Goal: Find specific page/section: Find specific page/section

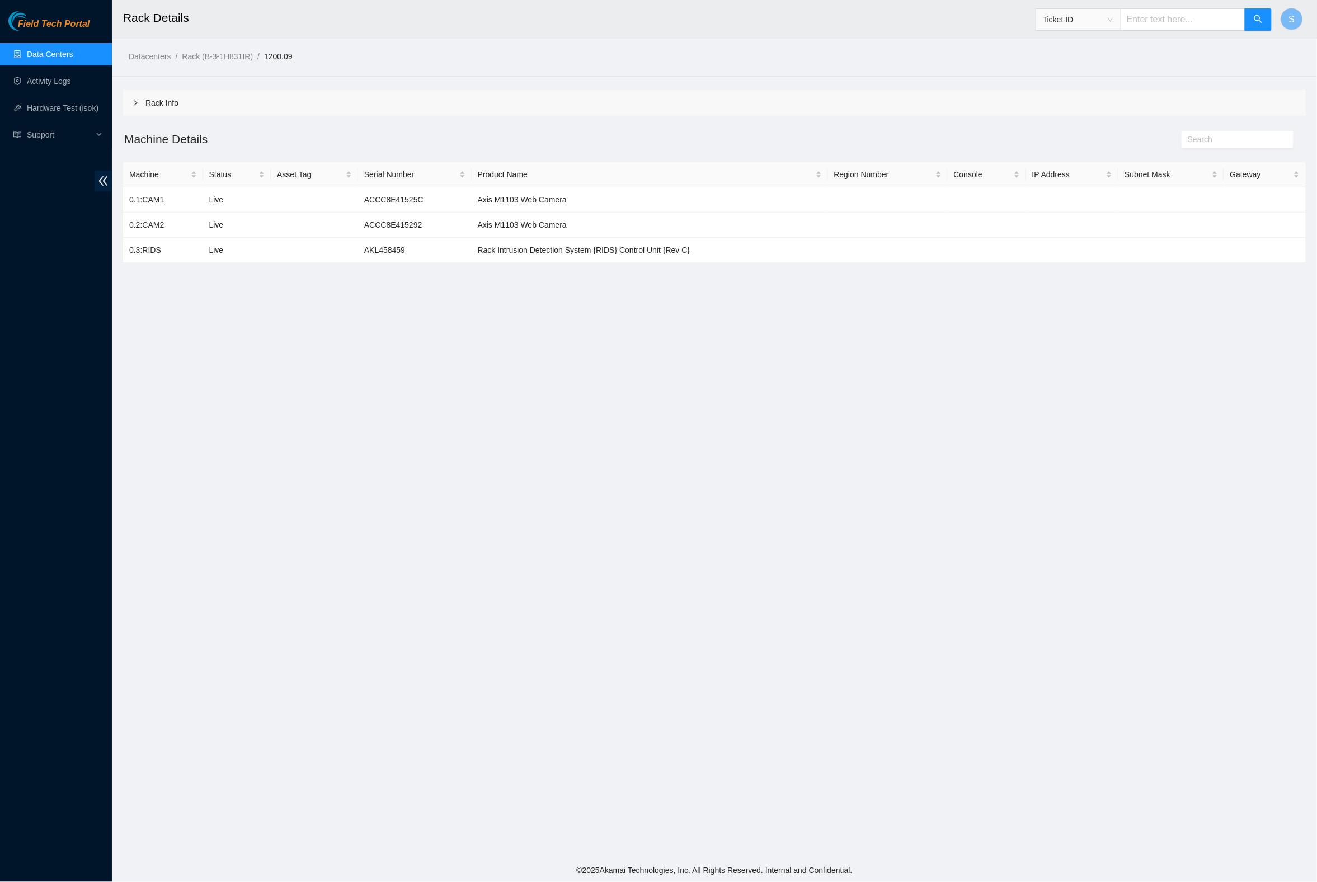
click at [56, 30] on link "Field Tech Portal" at bounding box center [48, 27] width 81 height 15
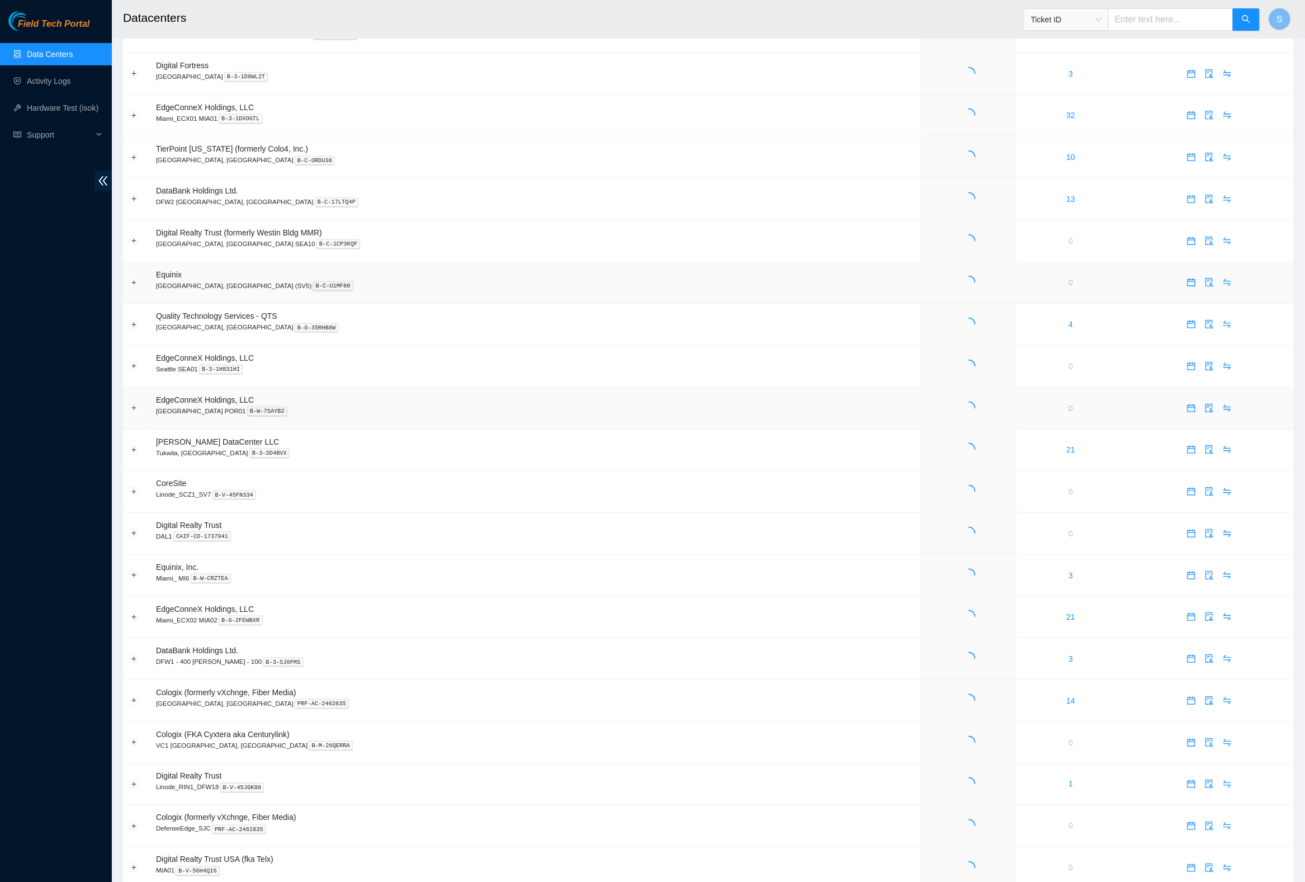
scroll to position [281, 0]
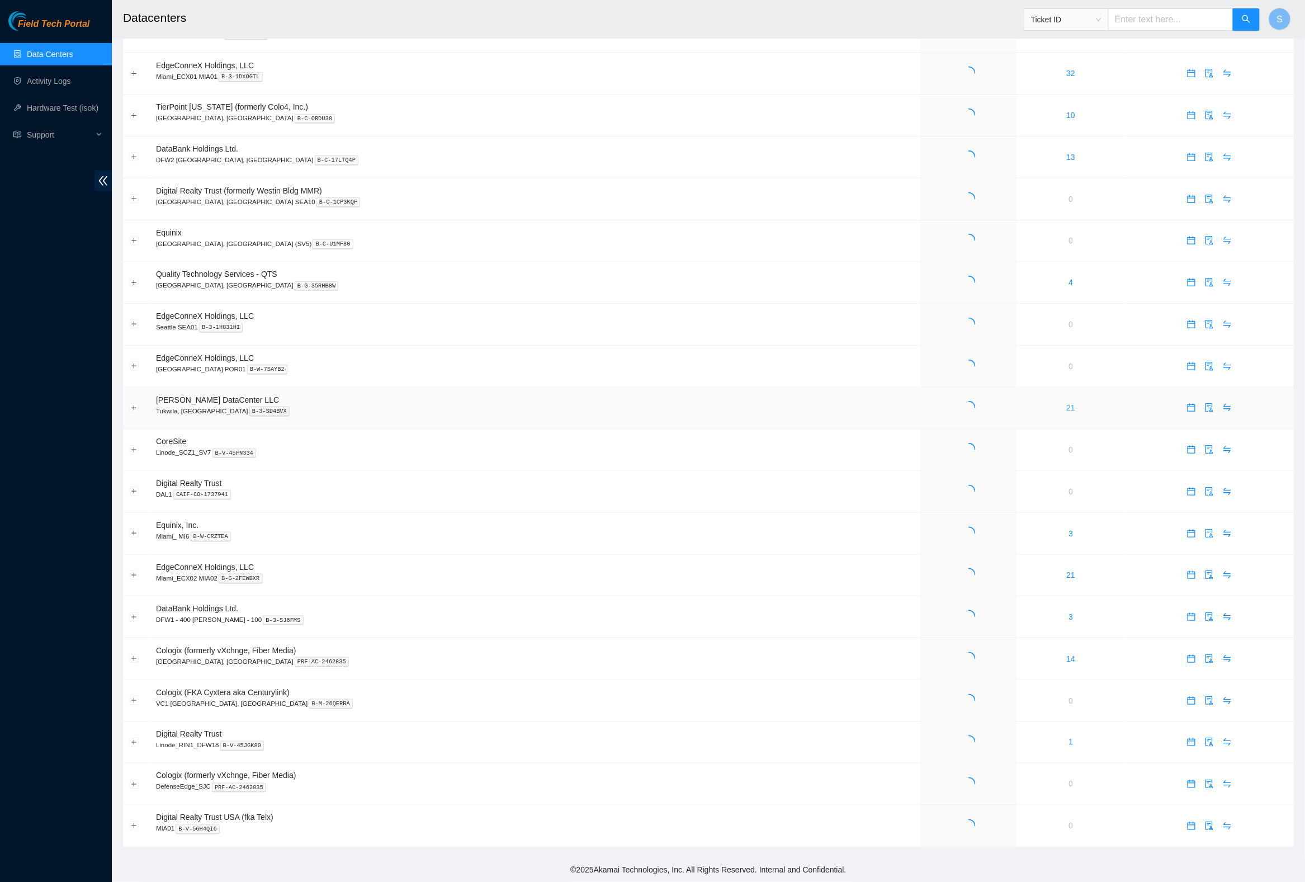
click at [1067, 405] on link "21" at bounding box center [1071, 407] width 9 height 9
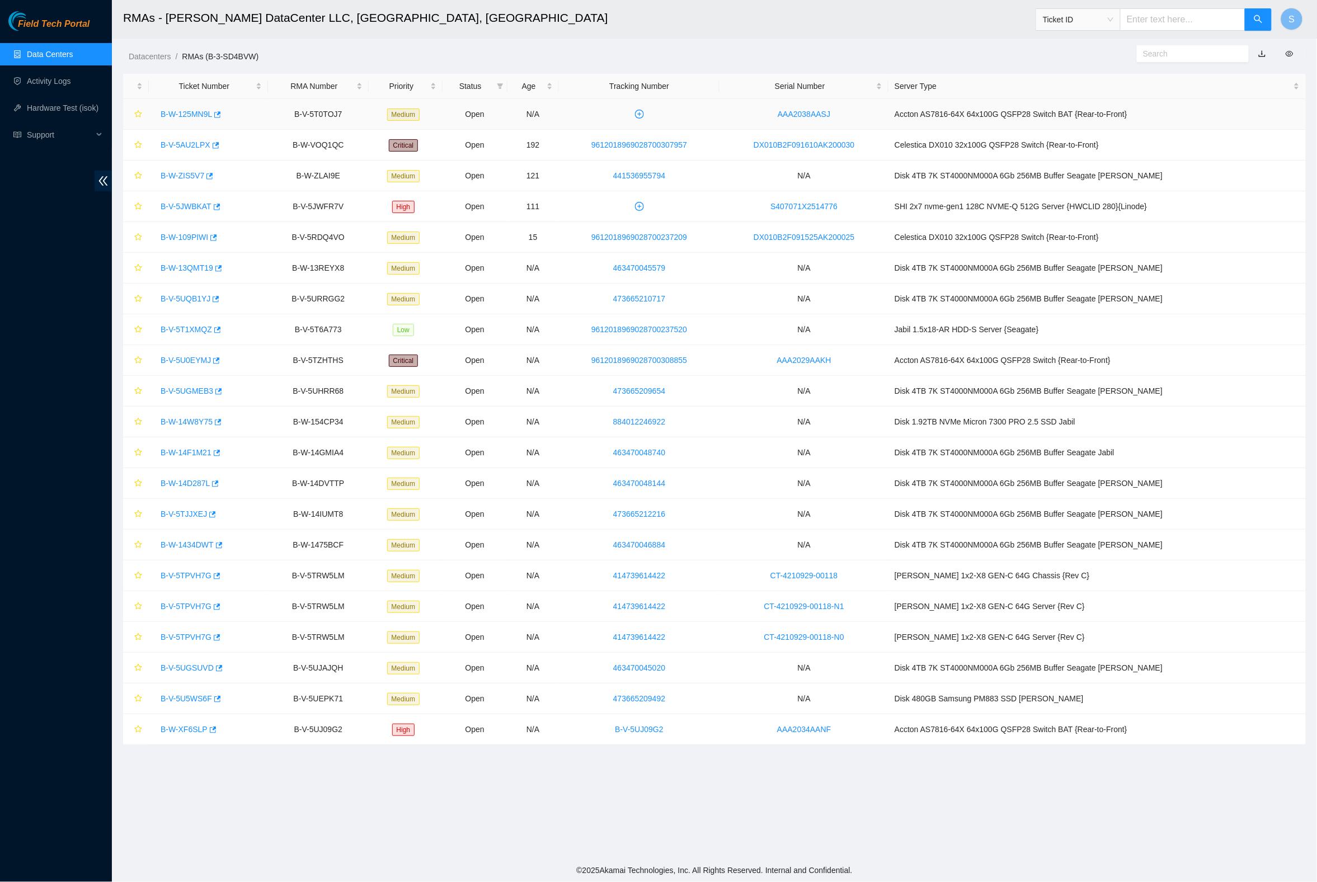
click at [173, 112] on link "B-W-125MN9L" at bounding box center [186, 114] width 51 height 9
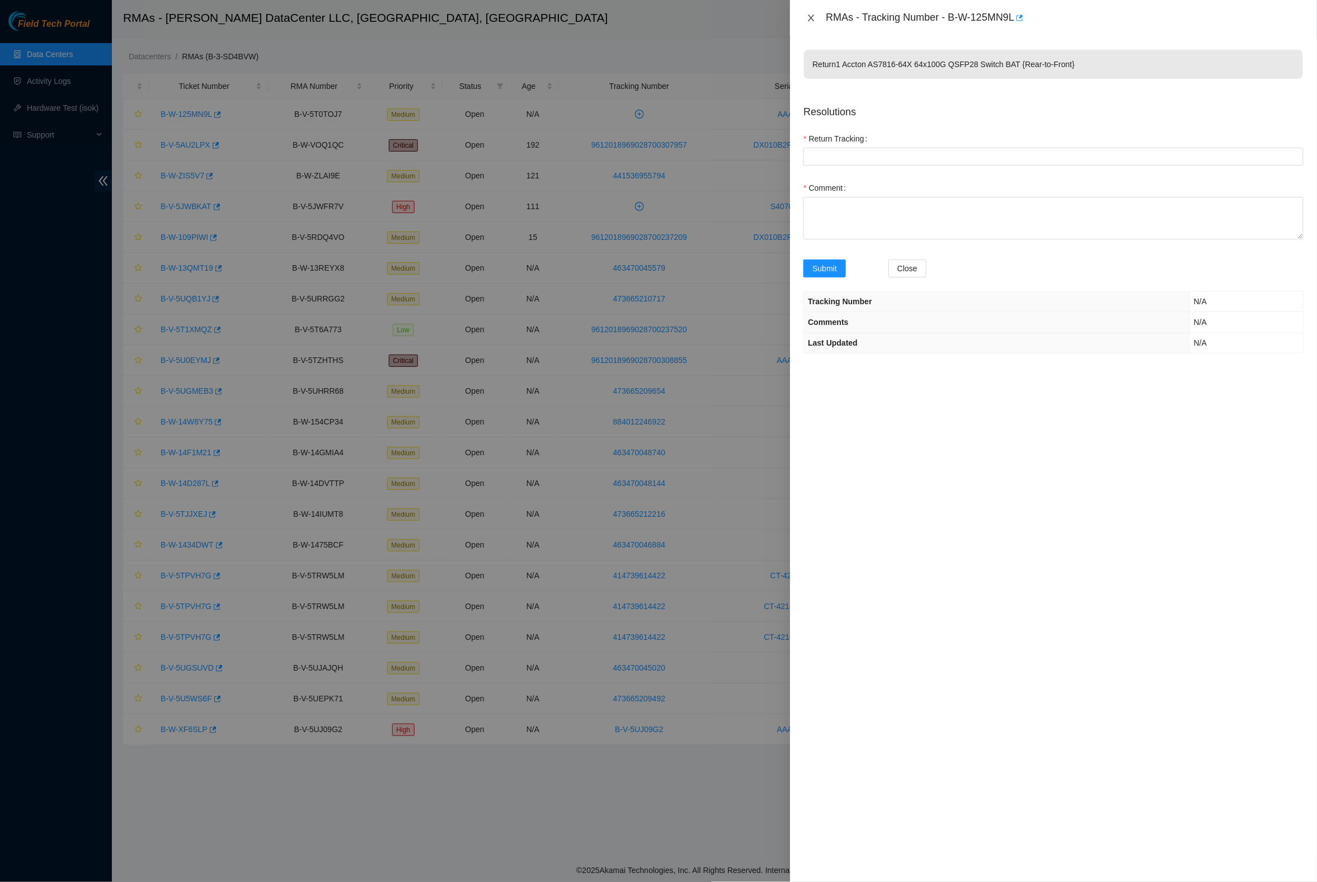
click at [814, 21] on icon "close" at bounding box center [811, 17] width 9 height 9
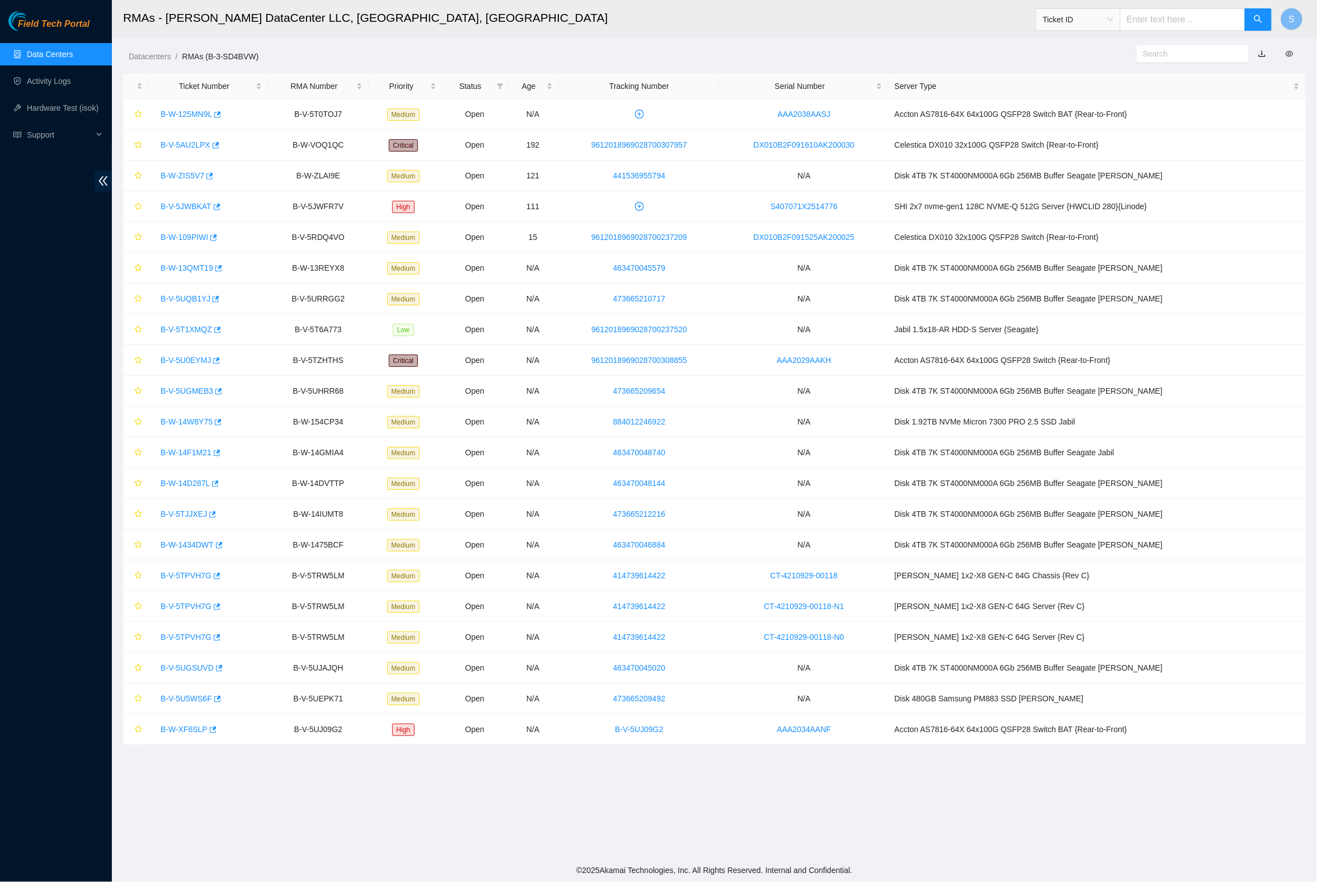
click at [491, 51] on ol "Datacenters / RMAs (B-3-SD4BVW) /" at bounding box center [572, 56] width 887 height 12
click at [609, 43] on div "Datacenters / RMAs (B-3-SD4BVW) /" at bounding box center [564, 31] width 904 height 63
click at [613, 41] on div "Datacenters / RMAs (B-3-SD4BVW) /" at bounding box center [564, 31] width 904 height 63
click at [529, 32] on h2 "RMAs - Sabey DataCenter LLC, Tukwila, WA" at bounding box center [576, 18] width 906 height 36
click at [577, 52] on ol "Datacenters / RMAs (B-3-SD4BVW) /" at bounding box center [572, 56] width 887 height 12
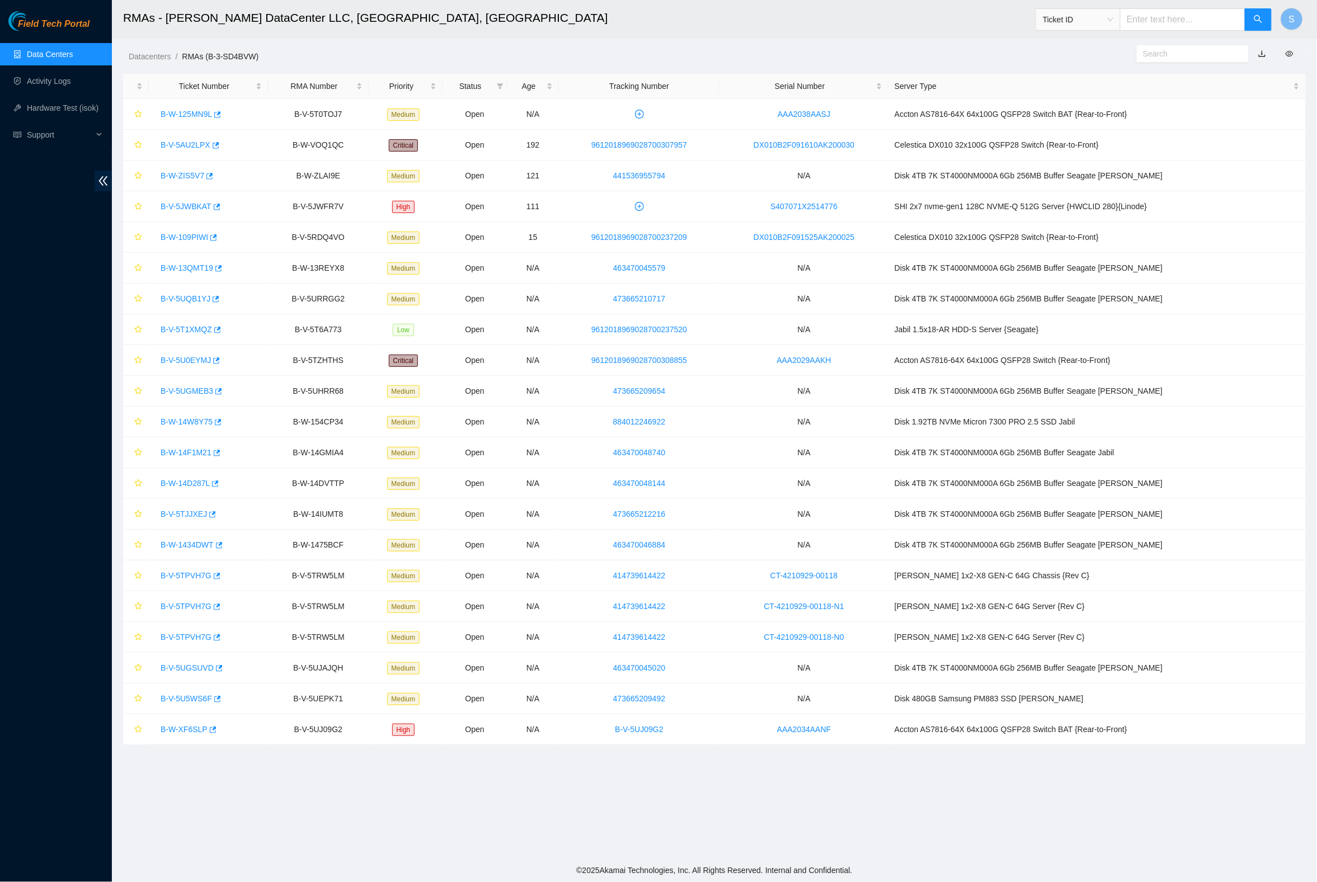
click at [67, 54] on link "Data Centers" at bounding box center [50, 54] width 46 height 9
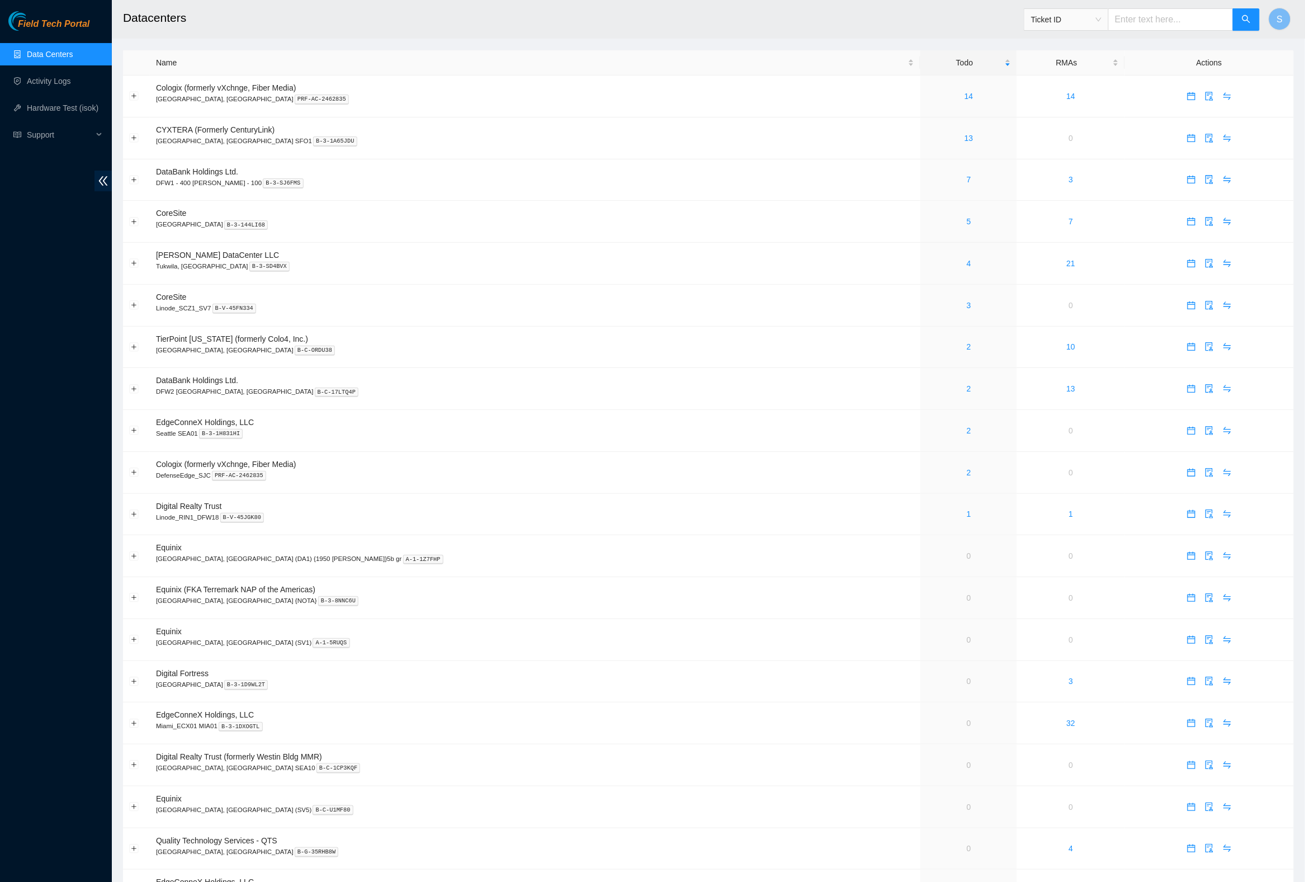
click at [343, 39] on main "Datacenters Ticket ID S Name Todo RMAs Actions Cologix (formerly vXchnge, Fiber…" at bounding box center [709, 566] width 1194 height 1132
click at [969, 14] on h2 "Datacenters" at bounding box center [572, 18] width 898 height 36
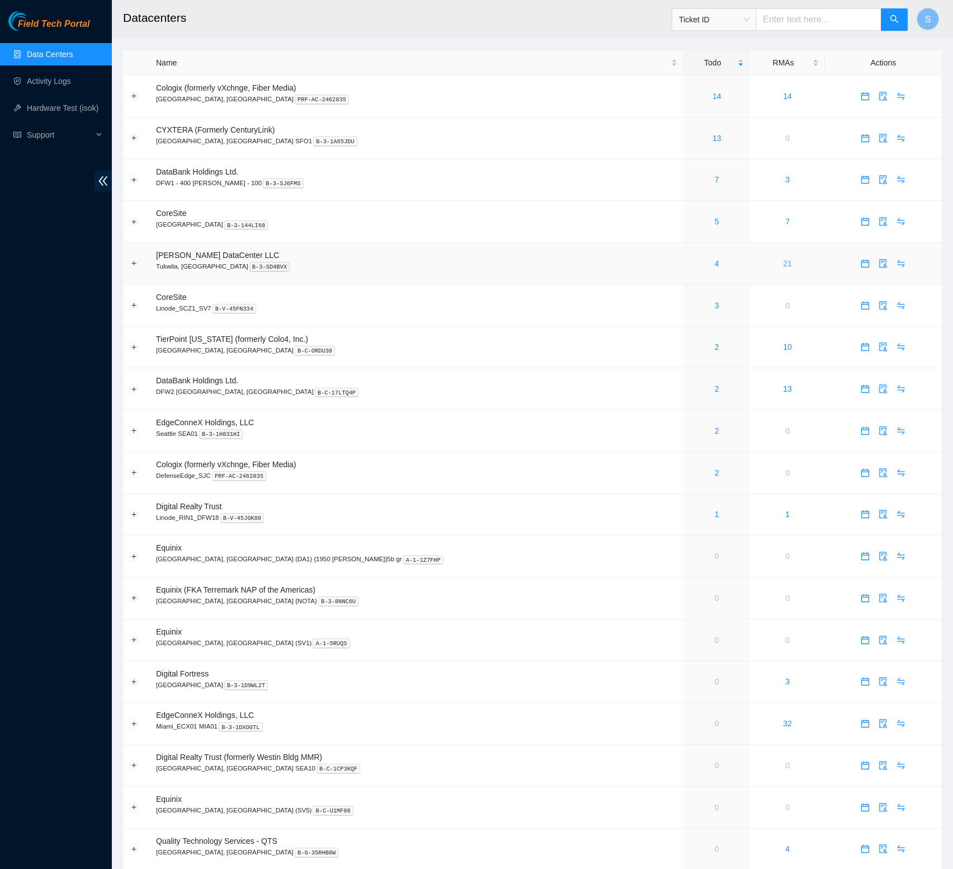
click at [783, 262] on link "21" at bounding box center [787, 263] width 9 height 9
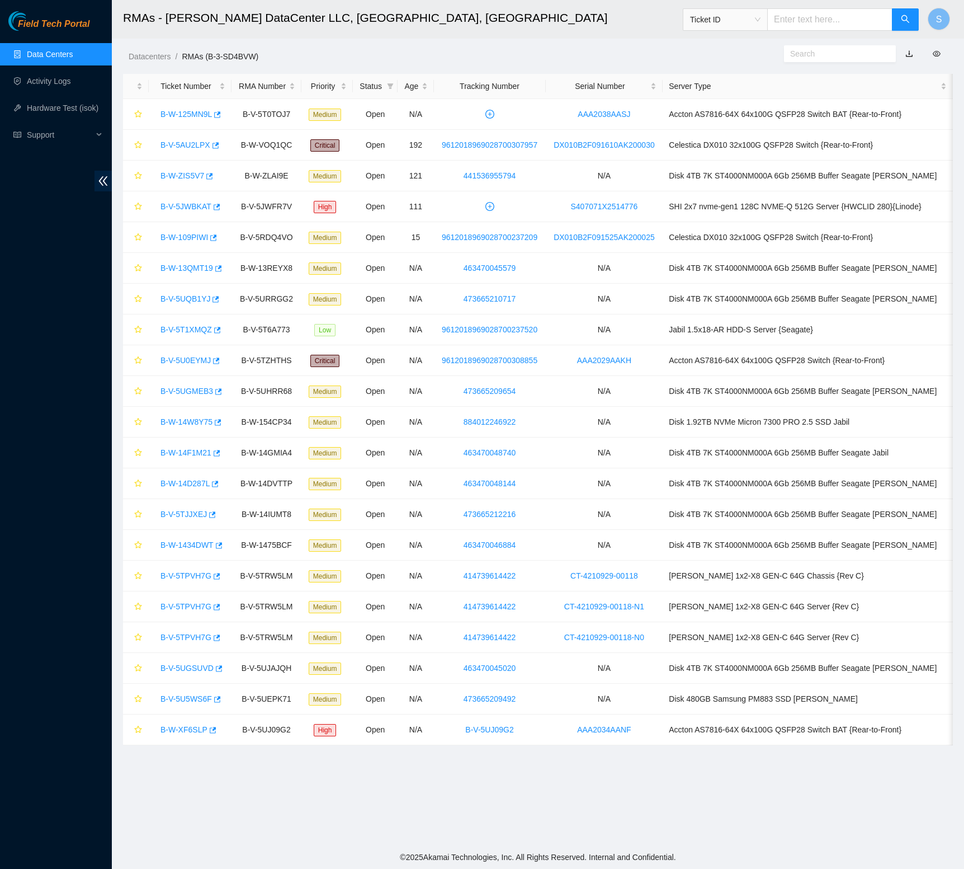
click at [484, 27] on h2 "RMAs - Sabey DataCenter LLC, Tukwila, WA" at bounding box center [452, 18] width 659 height 36
click at [432, 9] on h2 "RMAs - Sabey DataCenter LLC, Tukwila, WA" at bounding box center [452, 18] width 659 height 36
